Goal: Transaction & Acquisition: Purchase product/service

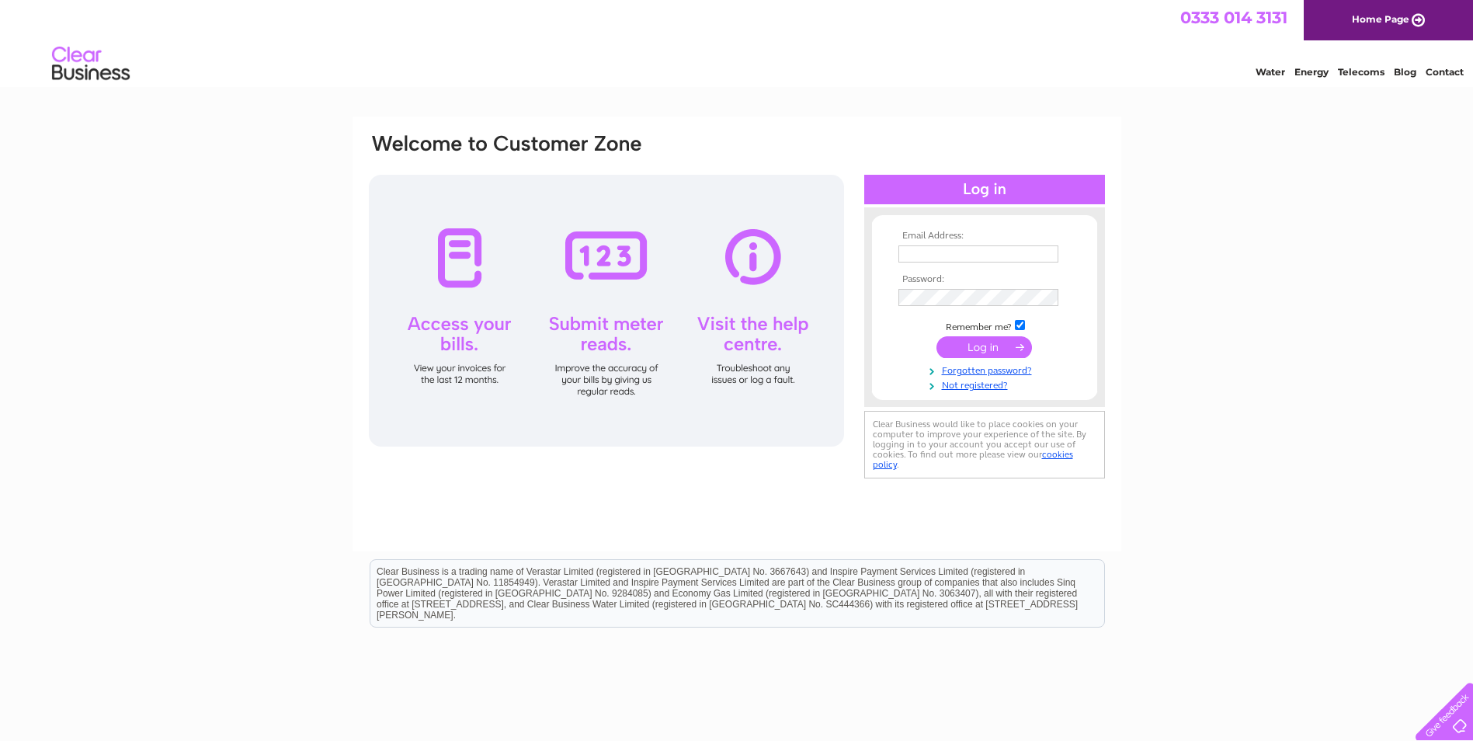
type input "sassynixboutique@gmail.com"
click at [973, 346] on input "submit" at bounding box center [984, 347] width 96 height 22
click at [992, 339] on input "submit" at bounding box center [984, 347] width 96 height 22
click at [992, 338] on input "submit" at bounding box center [984, 347] width 96 height 22
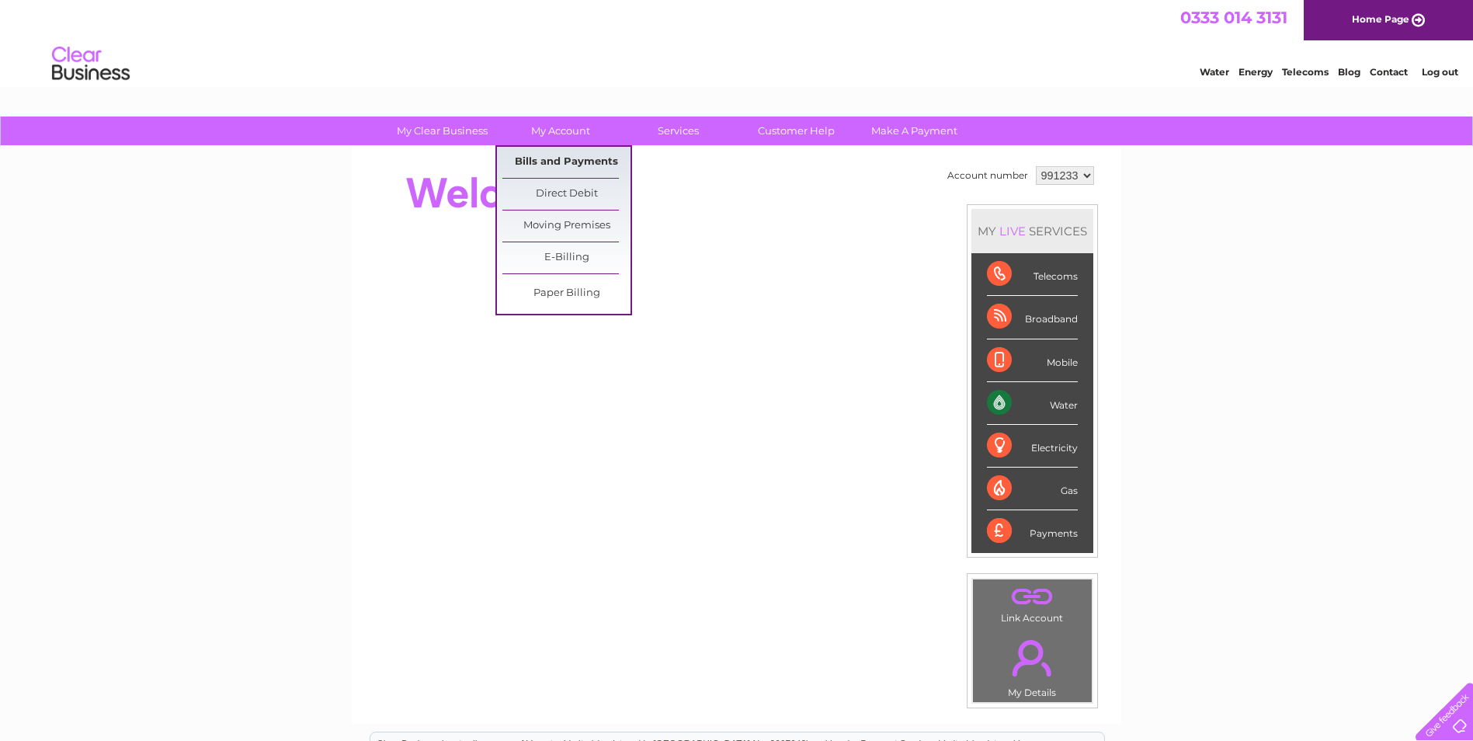
click at [539, 152] on link "Bills and Payments" at bounding box center [566, 162] width 128 height 31
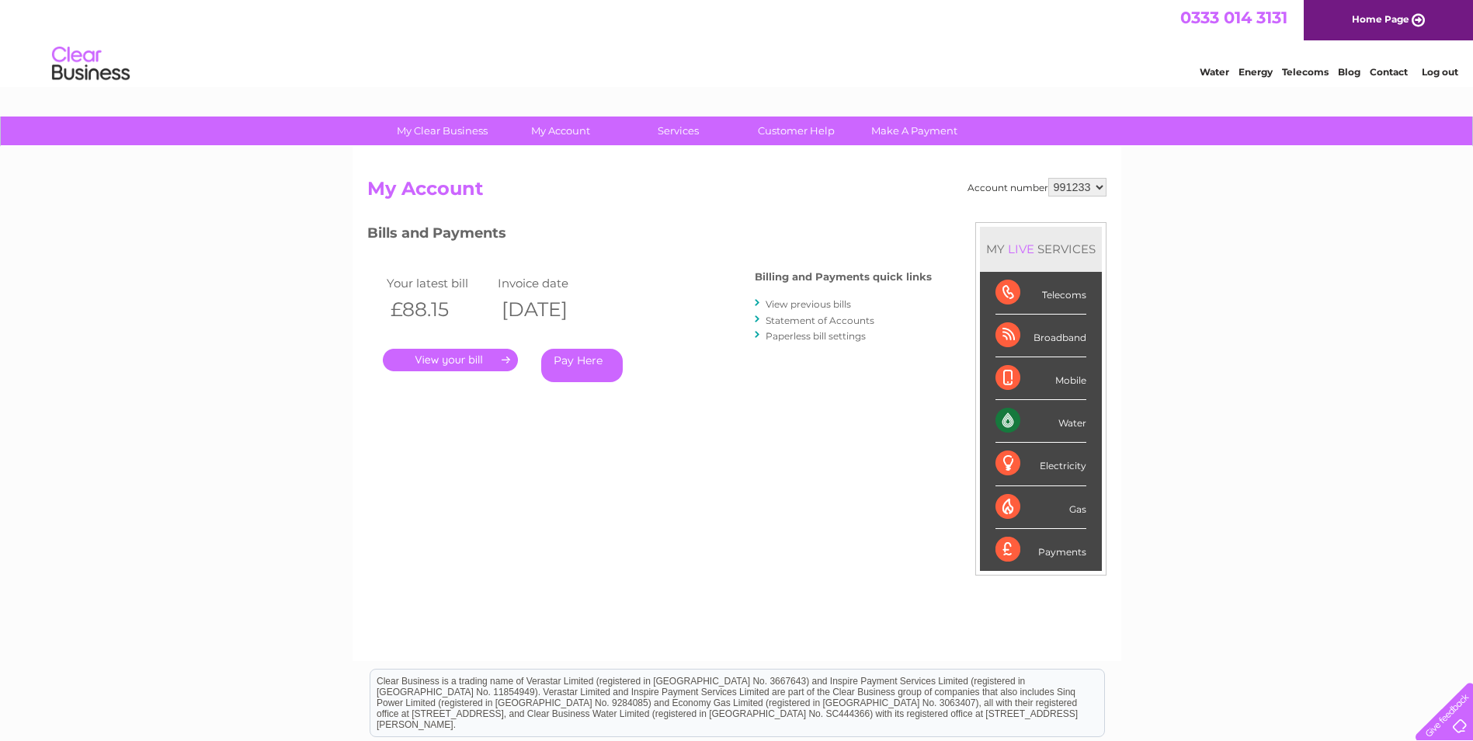
click at [492, 367] on link "." at bounding box center [450, 360] width 135 height 23
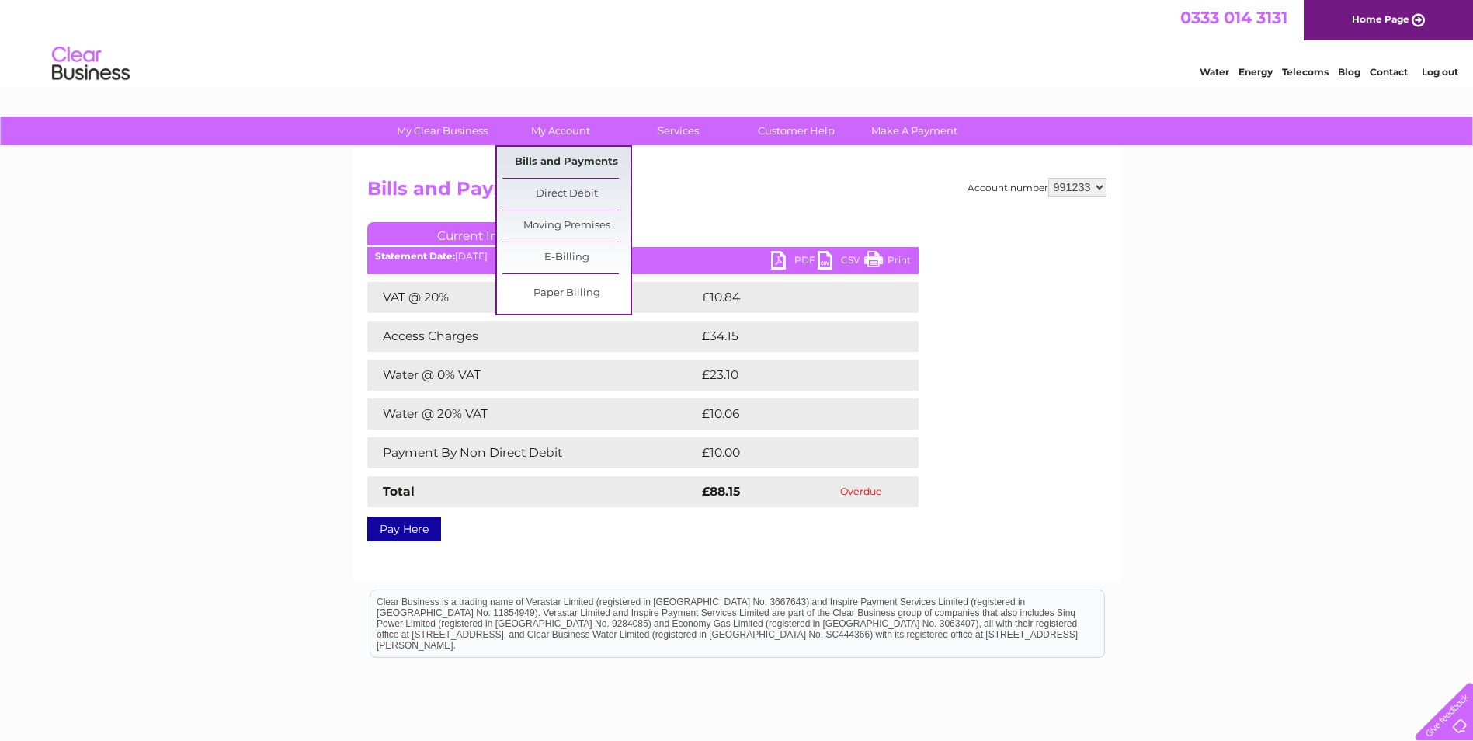
click at [560, 155] on link "Bills and Payments" at bounding box center [566, 162] width 128 height 31
click at [560, 158] on link "Bills and Payments" at bounding box center [566, 162] width 128 height 31
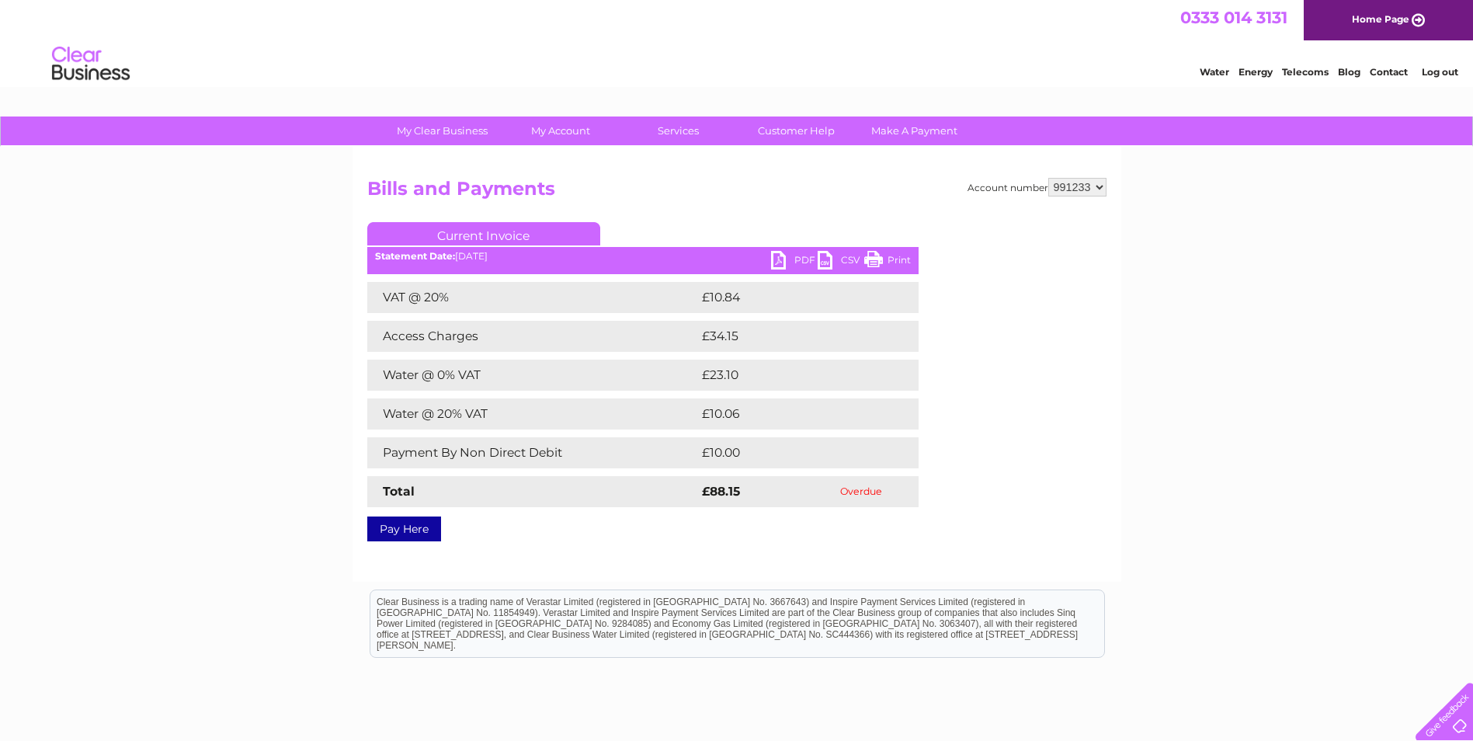
click at [403, 533] on link "Pay Here" at bounding box center [404, 528] width 74 height 25
click at [404, 527] on link "Pay Here" at bounding box center [404, 528] width 74 height 25
click at [403, 529] on link "Pay Here" at bounding box center [404, 528] width 74 height 25
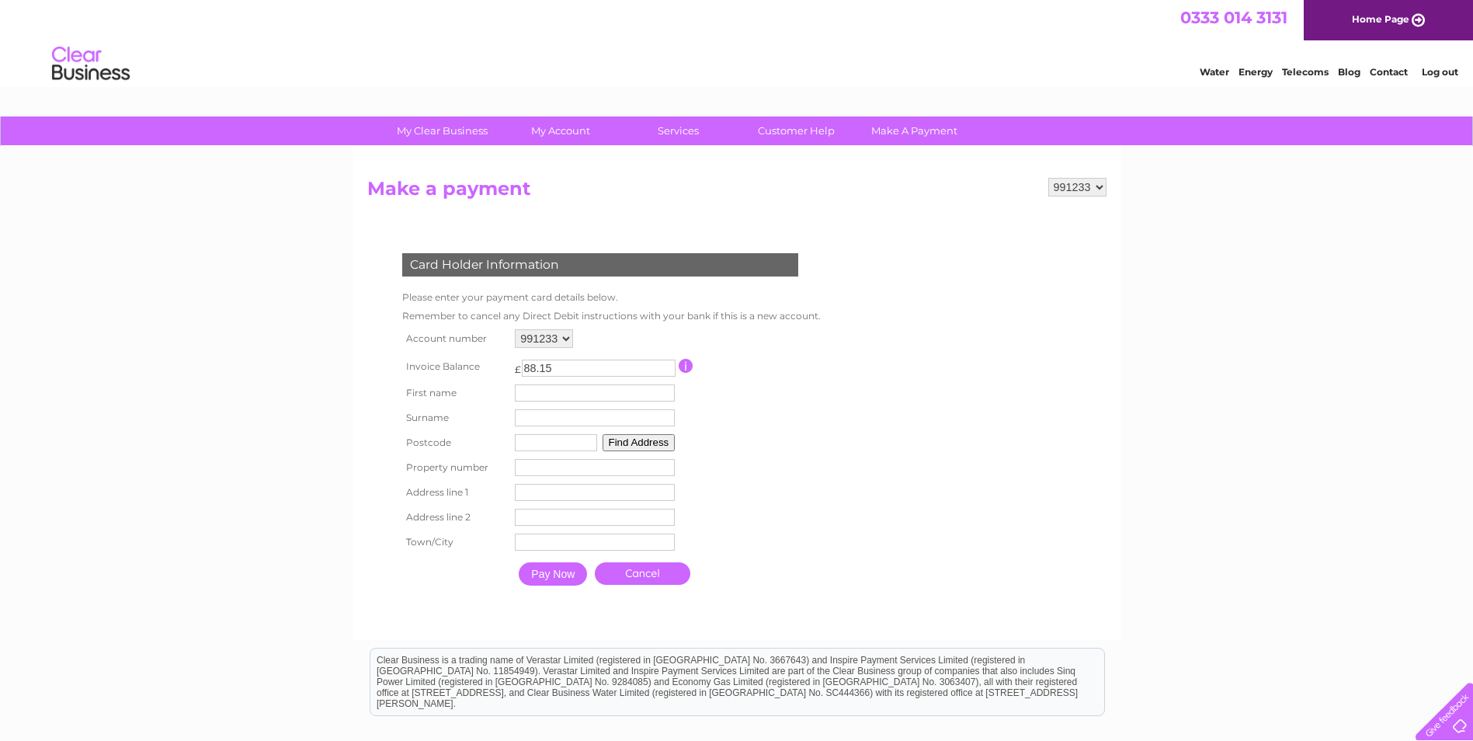
click at [520, 388] on input "text" at bounding box center [595, 392] width 160 height 17
type input "[PERSON_NAME]"
type input "Mossop"
type input "CA11 7ay"
type input "Sassy Nix Boutique"
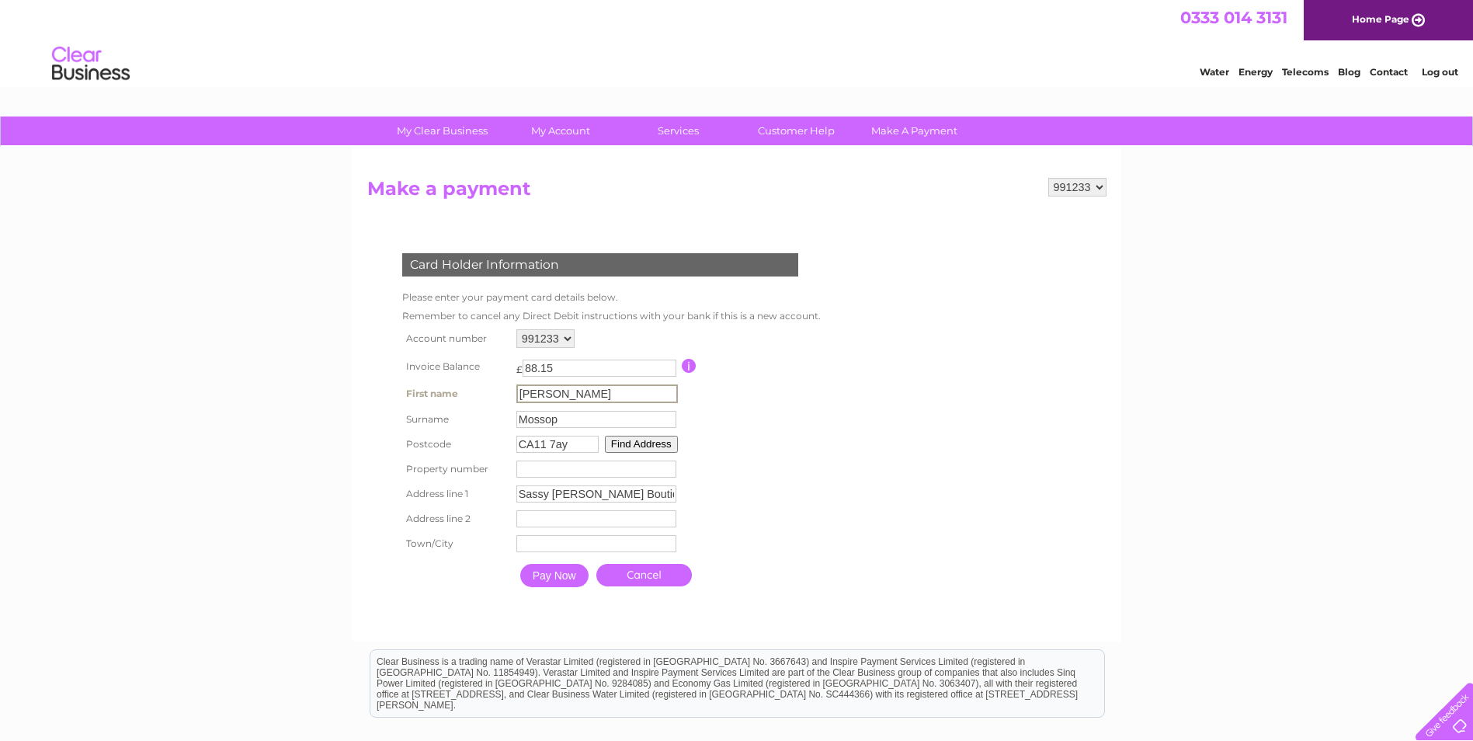
type input "32 King Street"
type input "Penrith"
type input "S"
click at [566, 571] on input "Pay Now" at bounding box center [553, 573] width 68 height 23
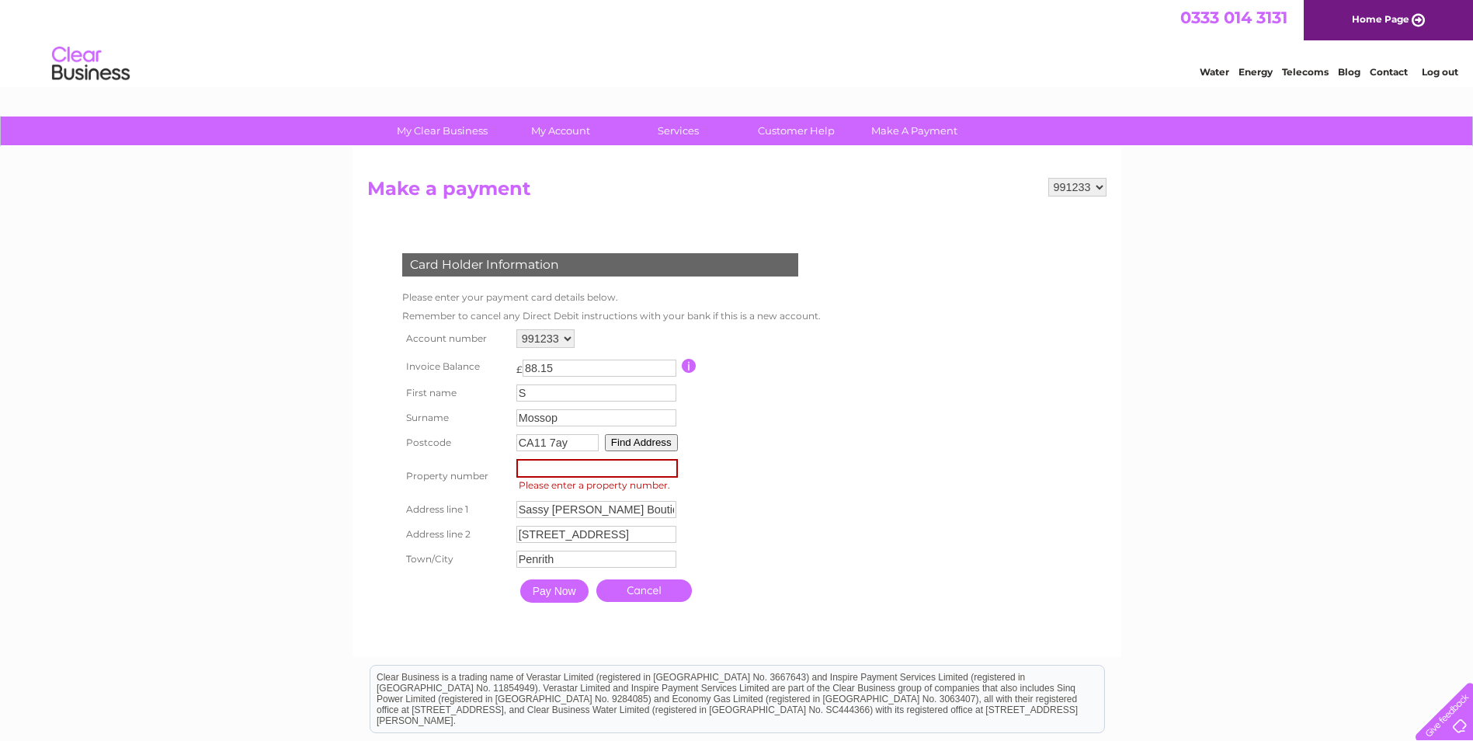
click at [525, 471] on input "number" at bounding box center [597, 468] width 162 height 19
type input "32"
click at [547, 591] on input "Pay Now" at bounding box center [553, 589] width 68 height 23
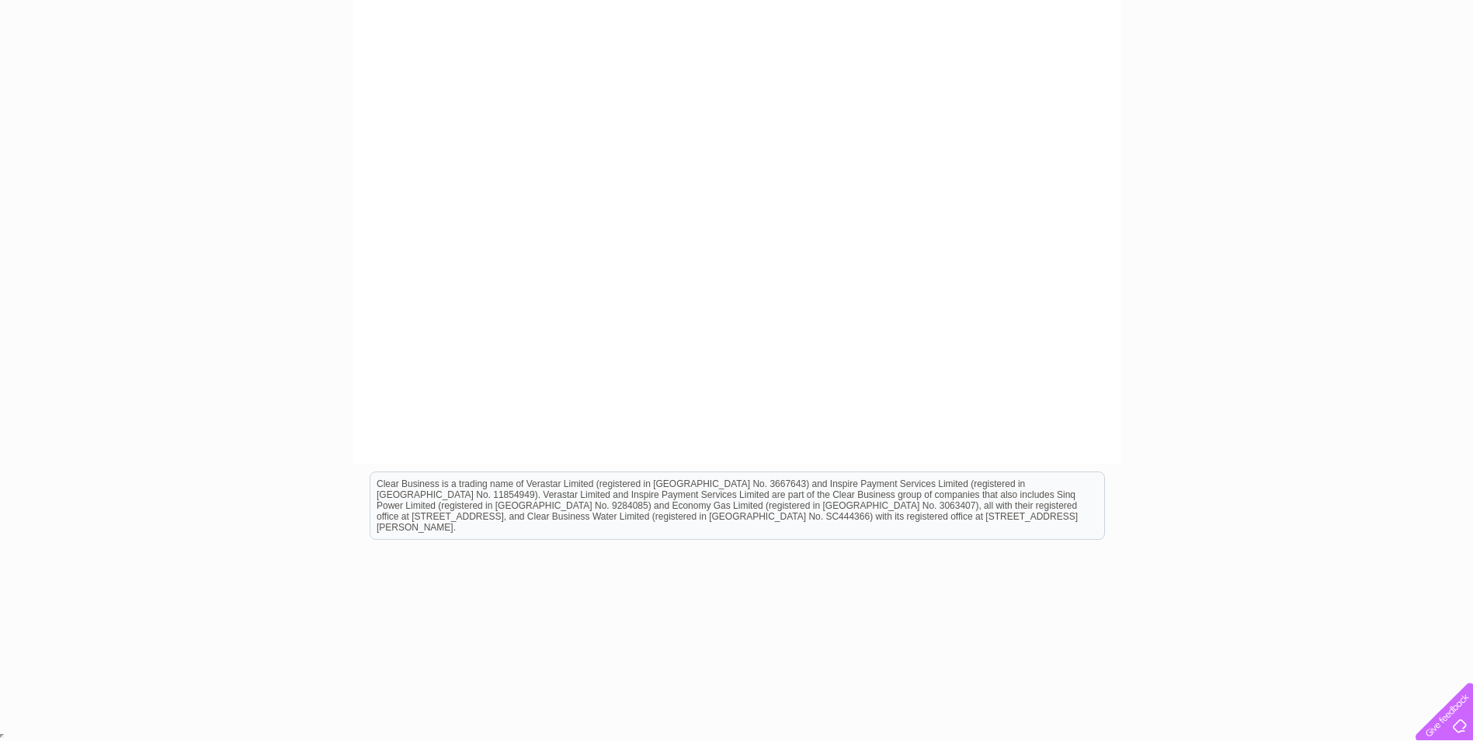
scroll to position [87, 0]
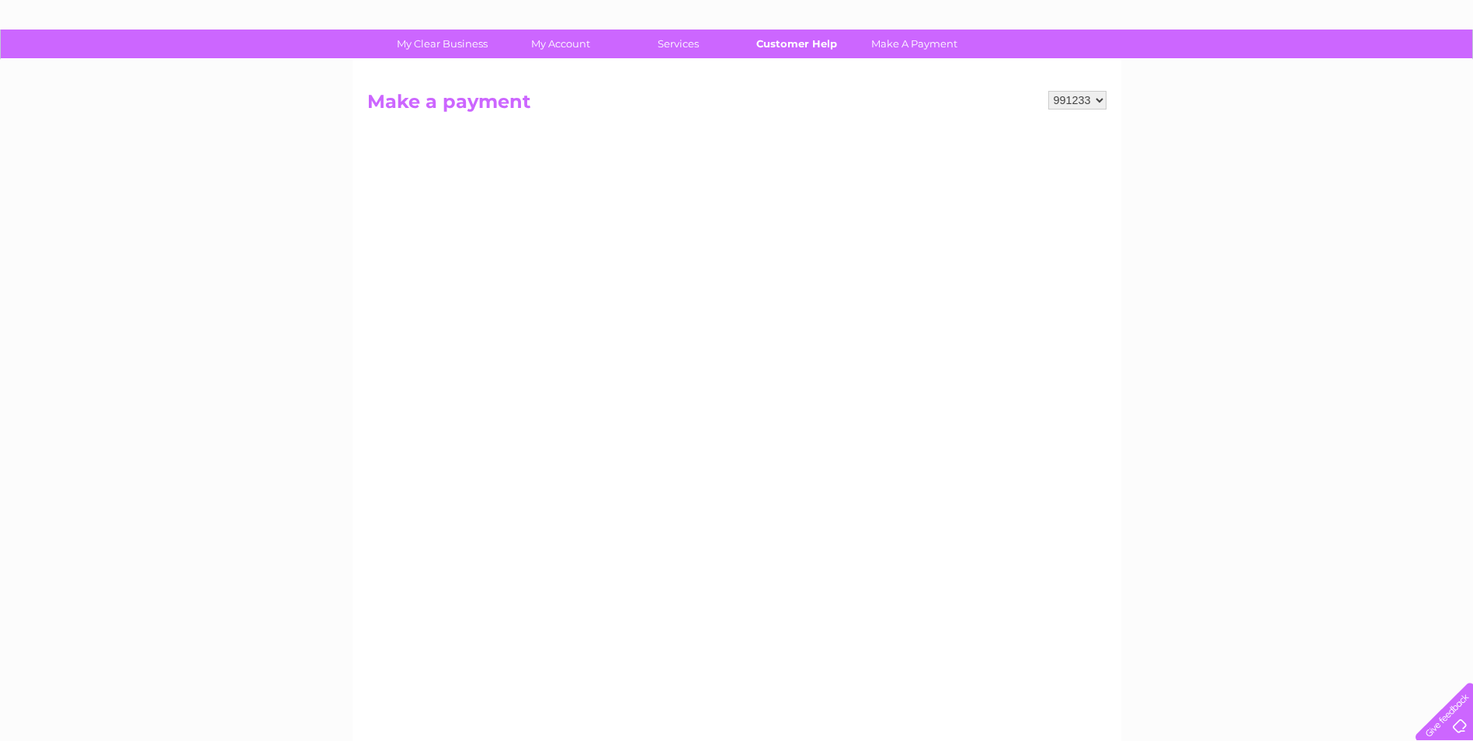
click at [805, 41] on link "Customer Help" at bounding box center [796, 44] width 128 height 29
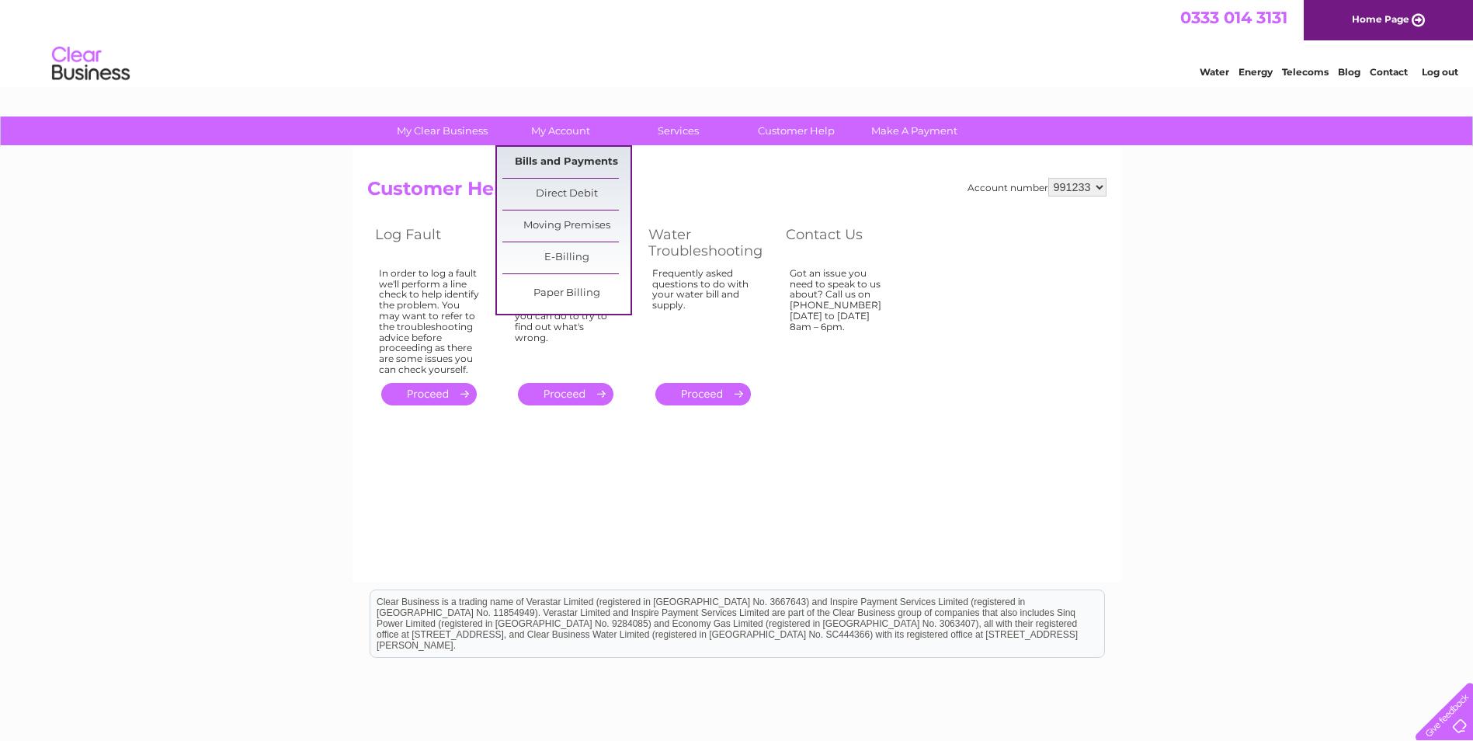
click at [554, 159] on link "Bills and Payments" at bounding box center [566, 162] width 128 height 31
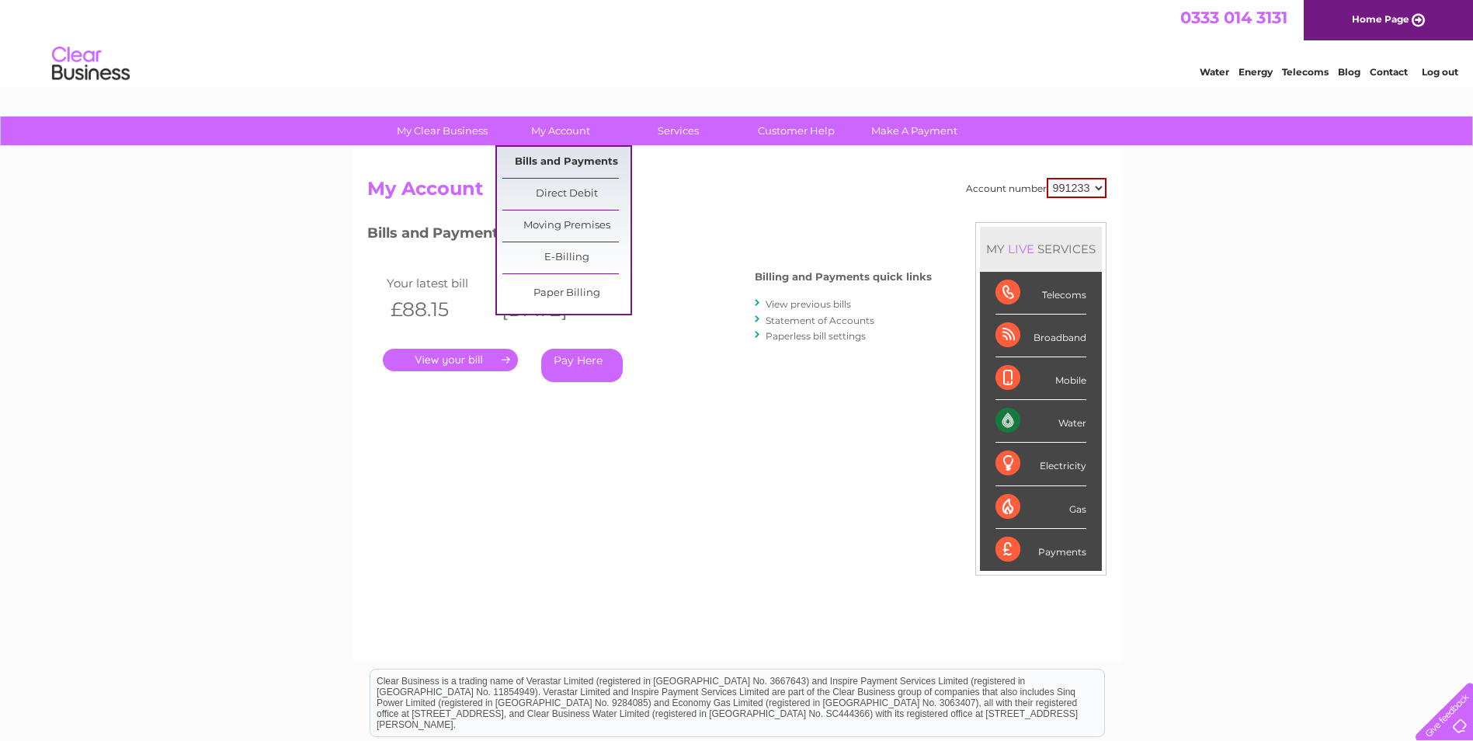
click at [526, 157] on link "Bills and Payments" at bounding box center [566, 162] width 128 height 31
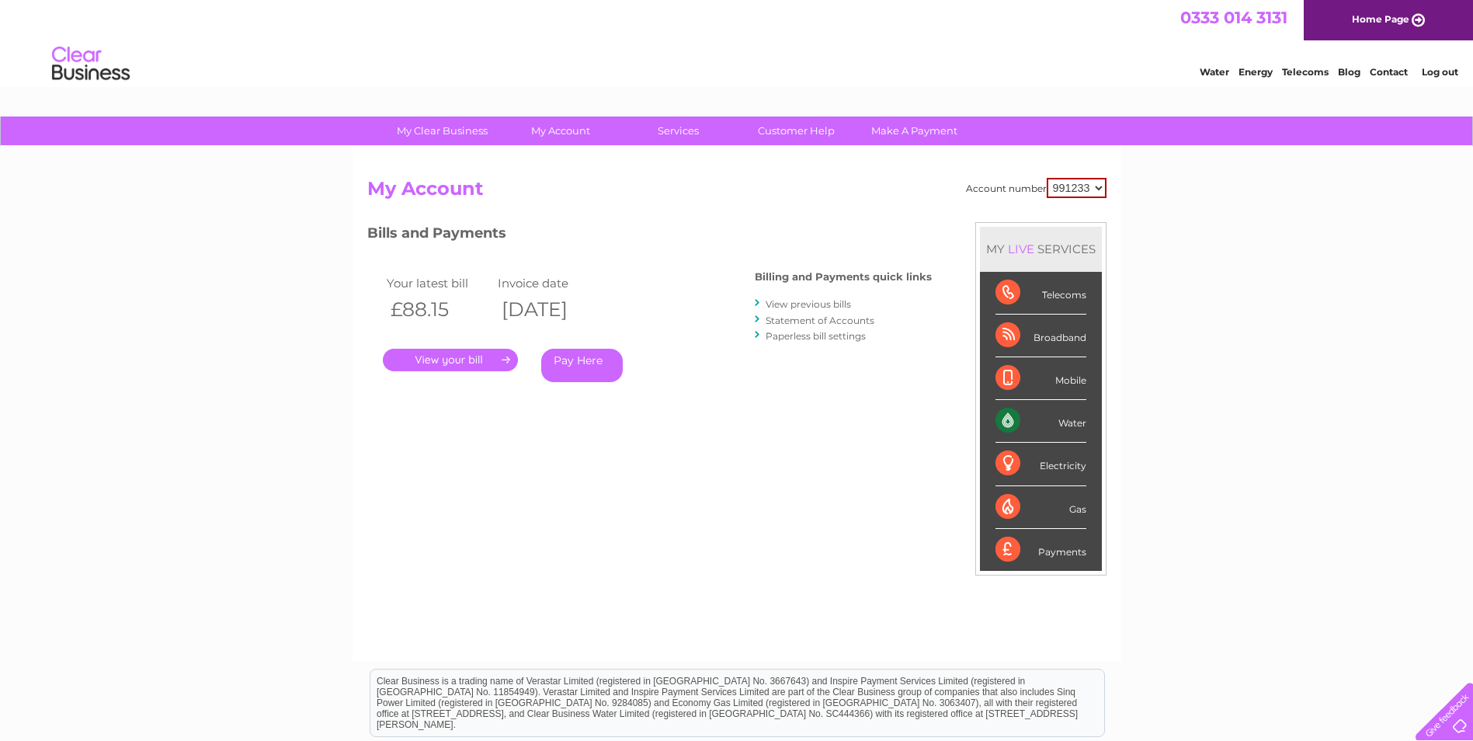
click at [793, 304] on link "View previous bills" at bounding box center [808, 304] width 85 height 12
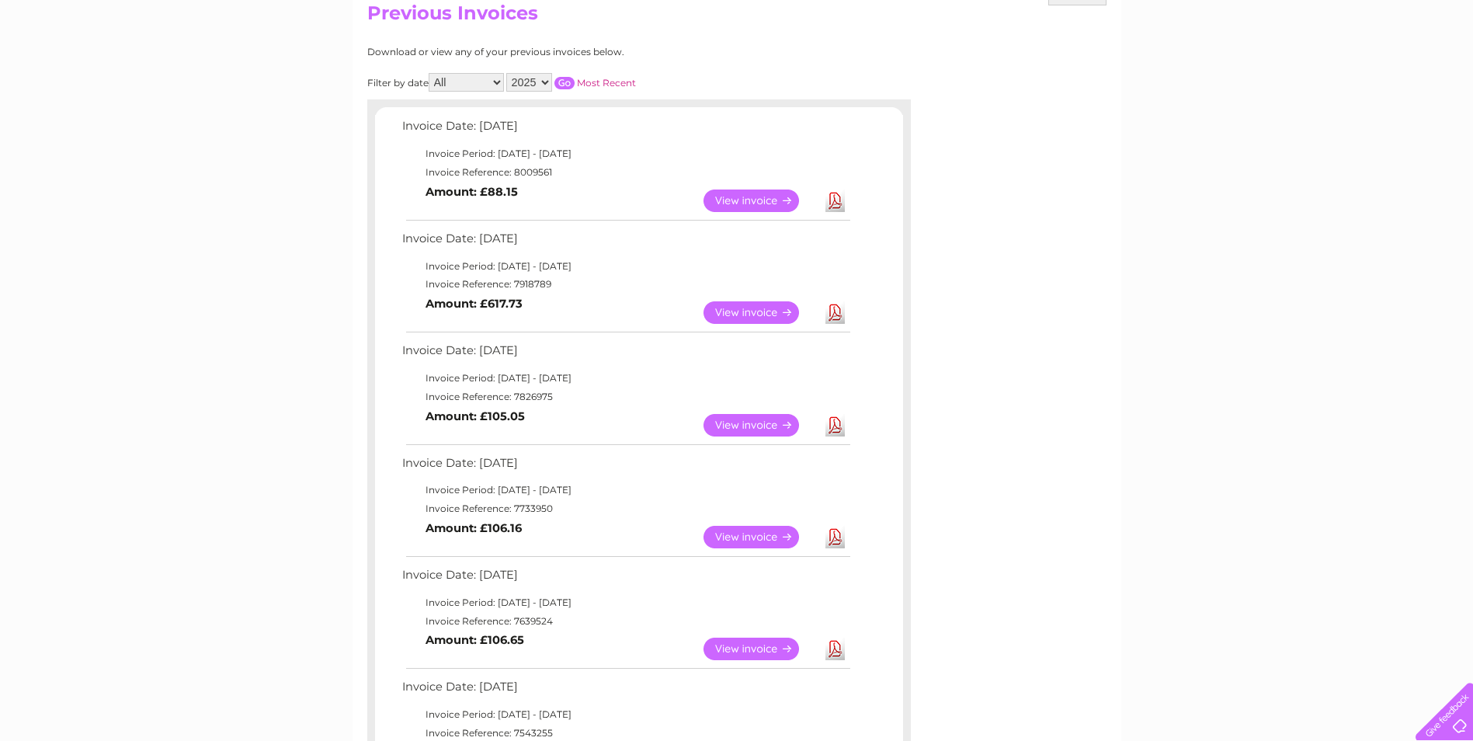
scroll to position [98, 0]
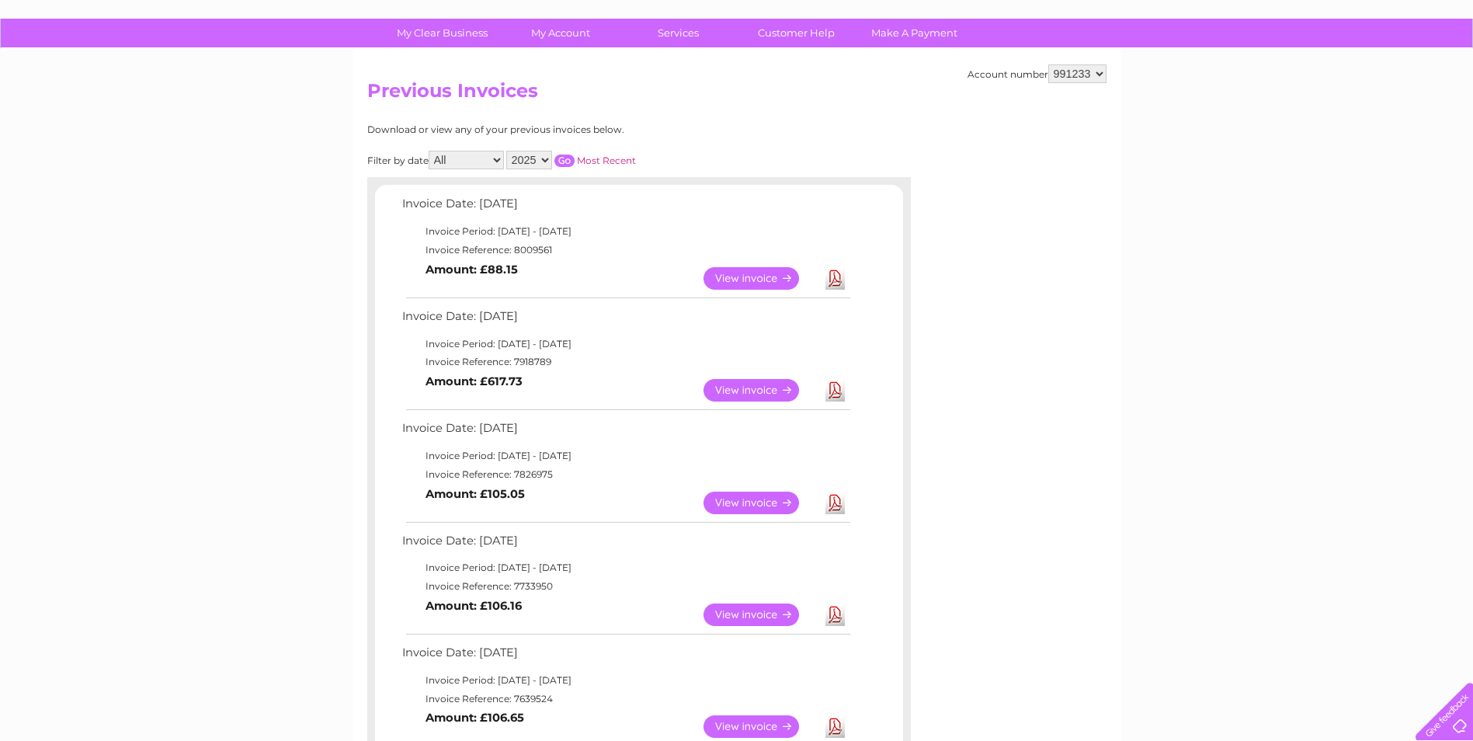
click at [767, 389] on link "View" at bounding box center [760, 390] width 114 height 23
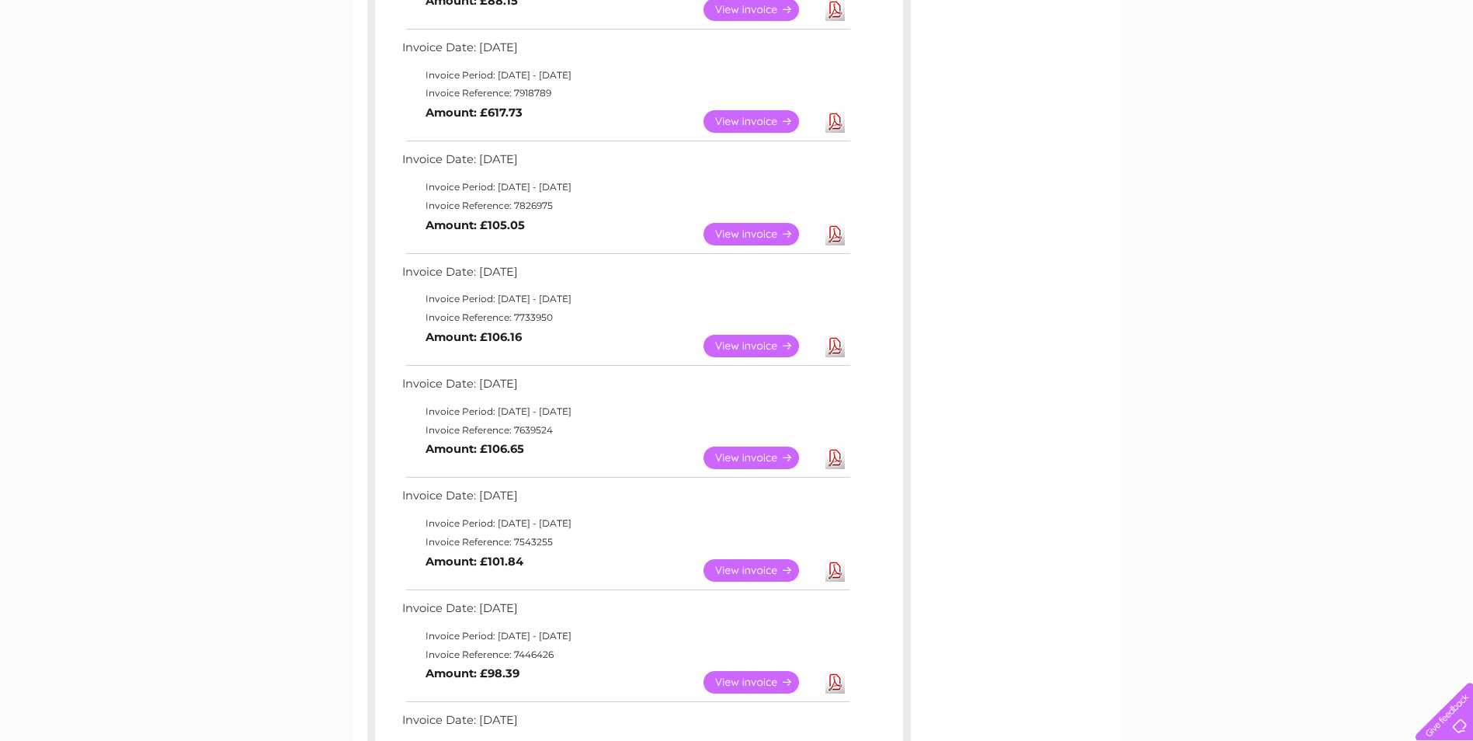
scroll to position [331, 0]
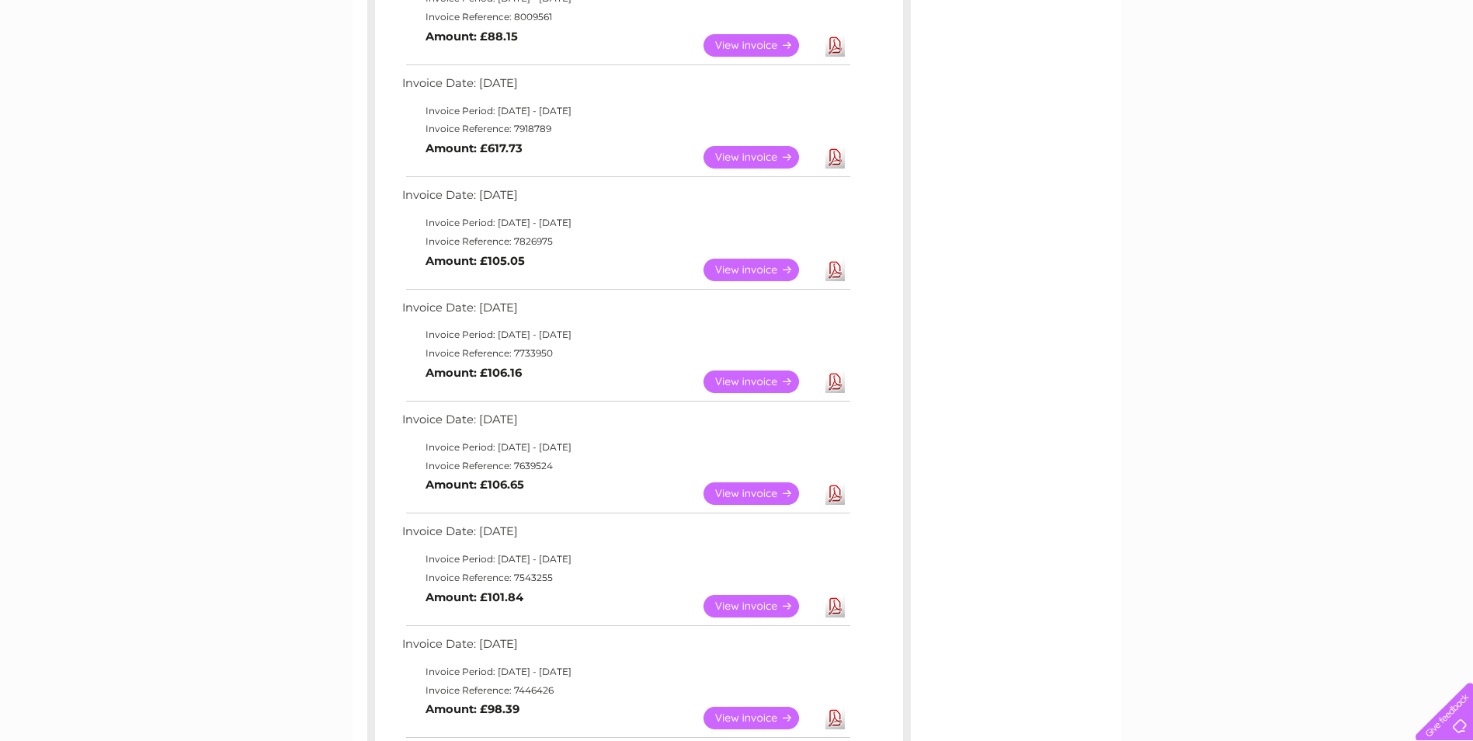
click at [841, 160] on link "Download" at bounding box center [834, 157] width 19 height 23
click at [838, 160] on link "Download" at bounding box center [834, 157] width 19 height 23
click at [834, 158] on link "Download" at bounding box center [834, 157] width 19 height 23
click at [834, 157] on link "Download" at bounding box center [834, 157] width 19 height 23
